Goal: Navigation & Orientation: Understand site structure

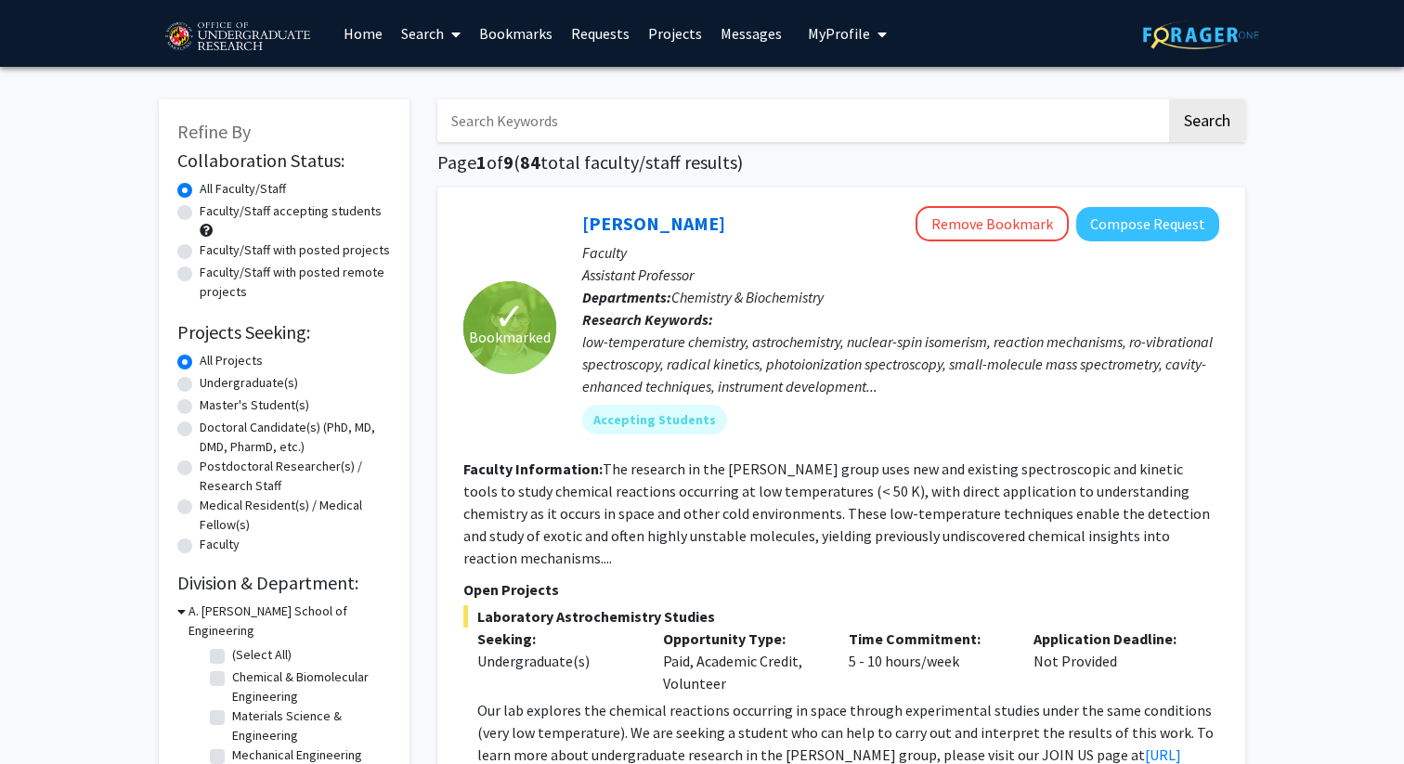
click at [600, 32] on link "Requests" at bounding box center [600, 33] width 77 height 65
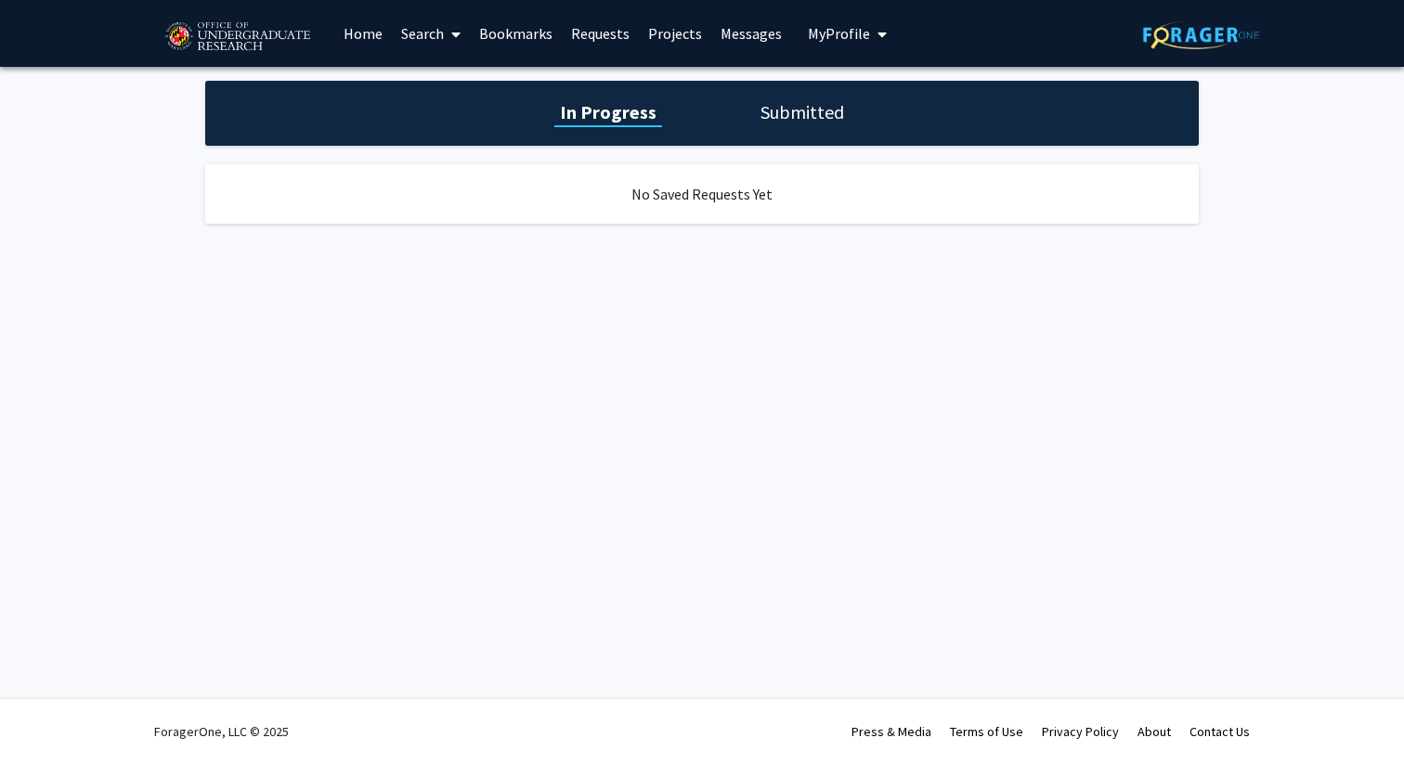
click at [666, 41] on link "Projects" at bounding box center [675, 33] width 72 height 65
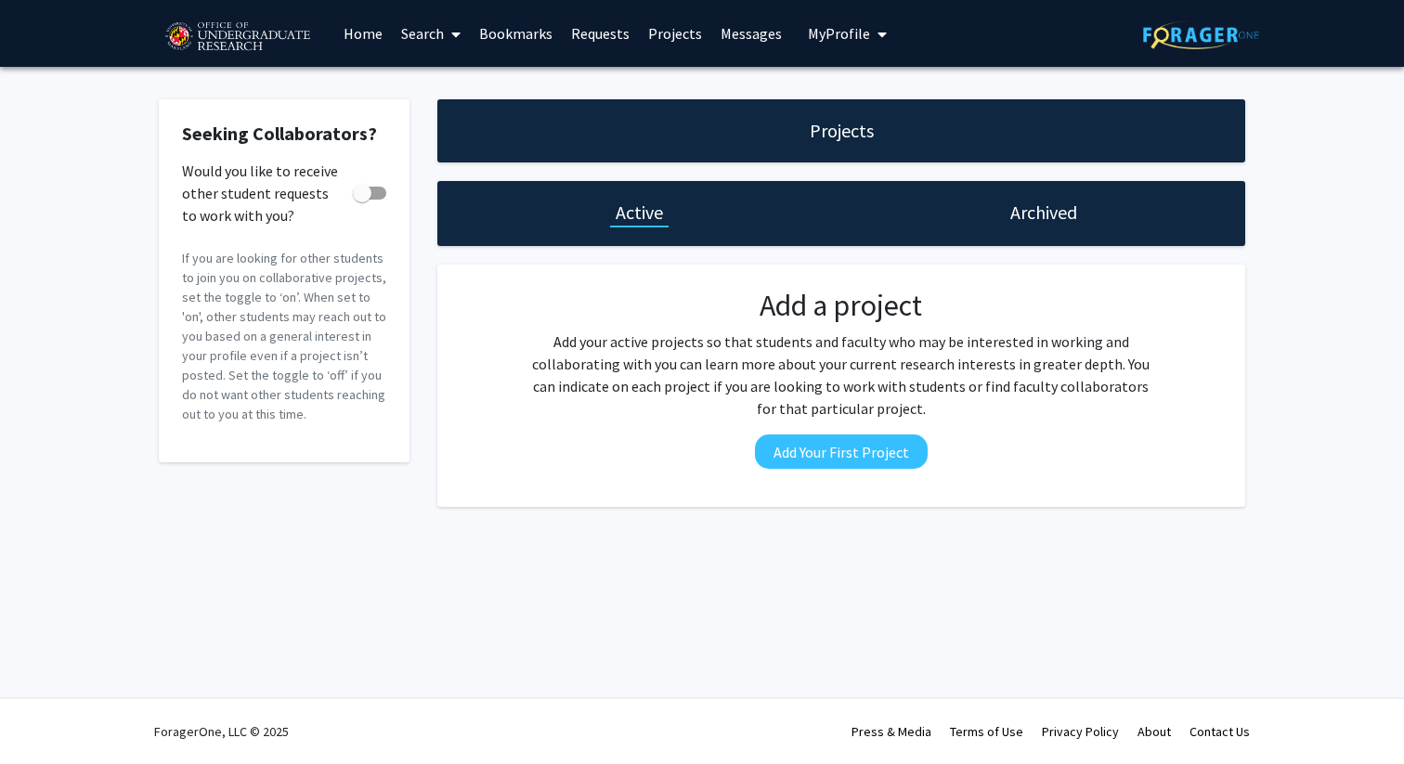
click at [745, 37] on link "Messages" at bounding box center [751, 33] width 80 height 65
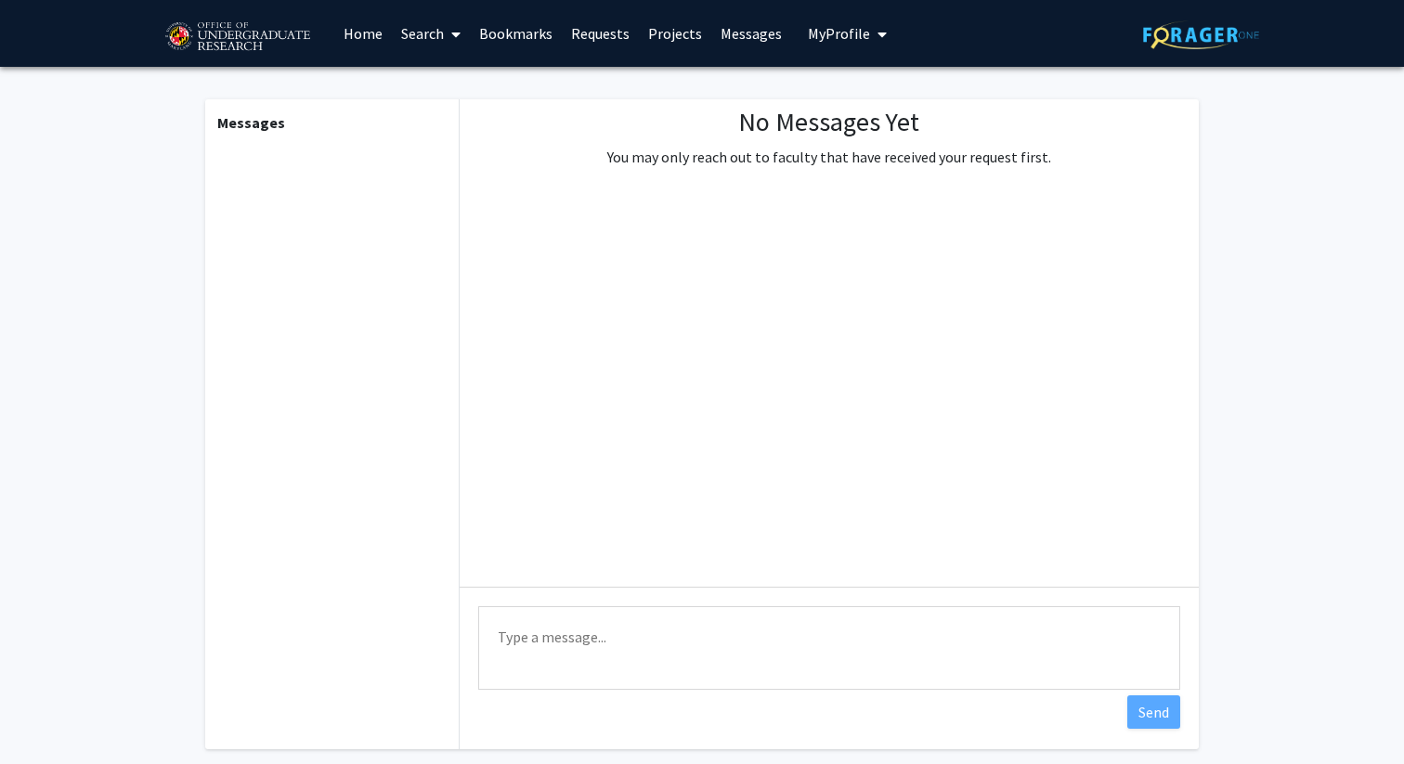
click at [848, 26] on span "My Profile" at bounding box center [839, 33] width 62 height 19
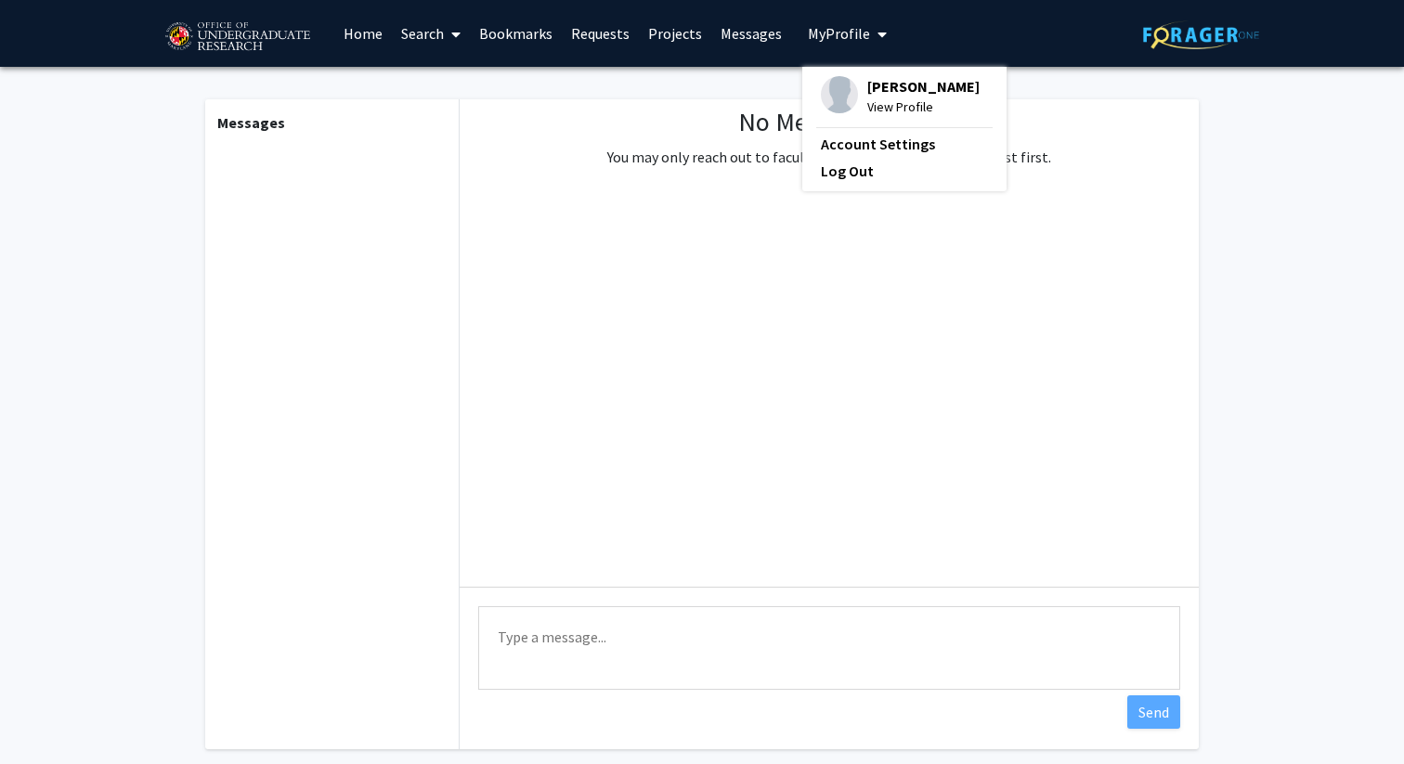
click at [848, 26] on span "My Profile" at bounding box center [839, 33] width 62 height 19
